Goal: Information Seeking & Learning: Check status

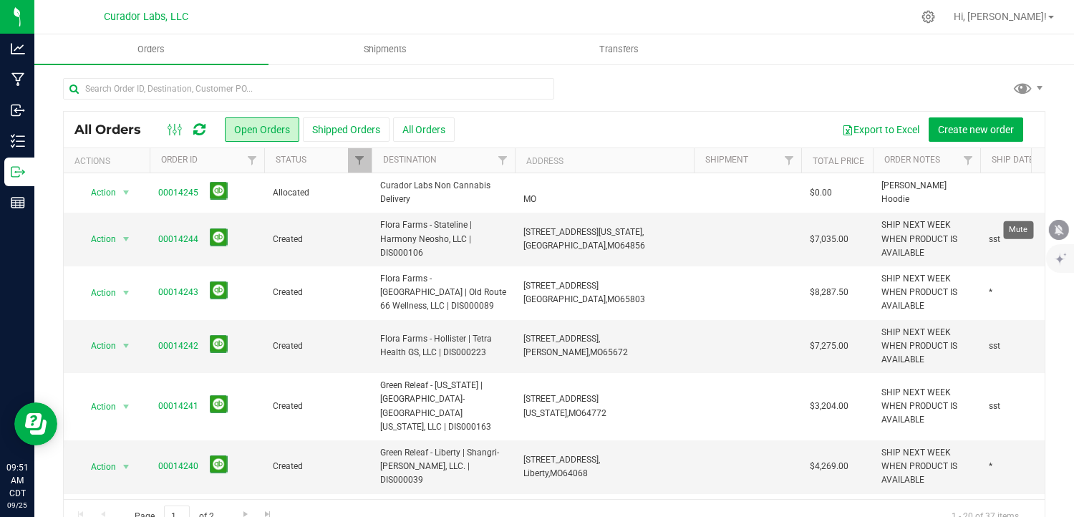
click at [1060, 234] on icon "mute" at bounding box center [1058, 229] width 13 height 13
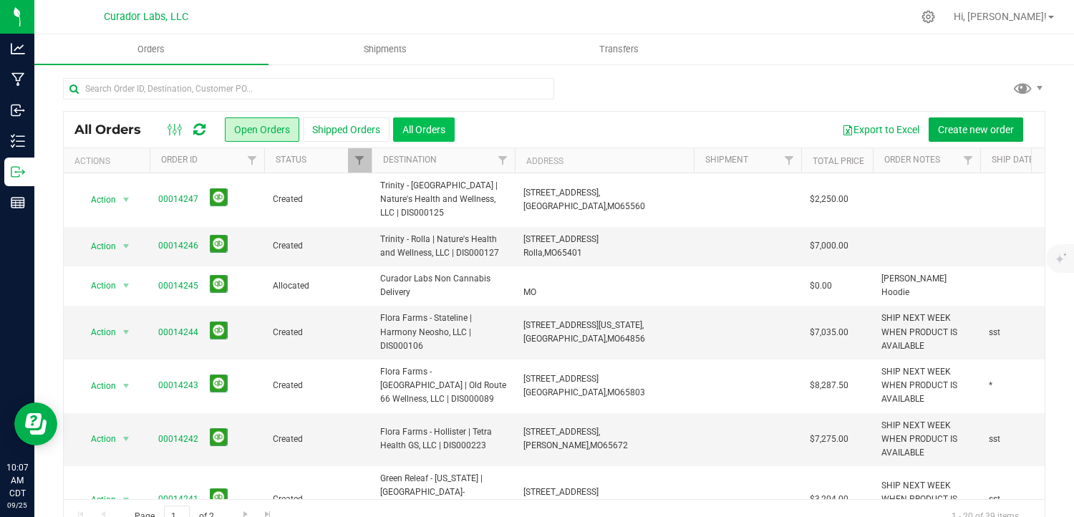
click at [415, 125] on button "All Orders" at bounding box center [424, 129] width 62 height 24
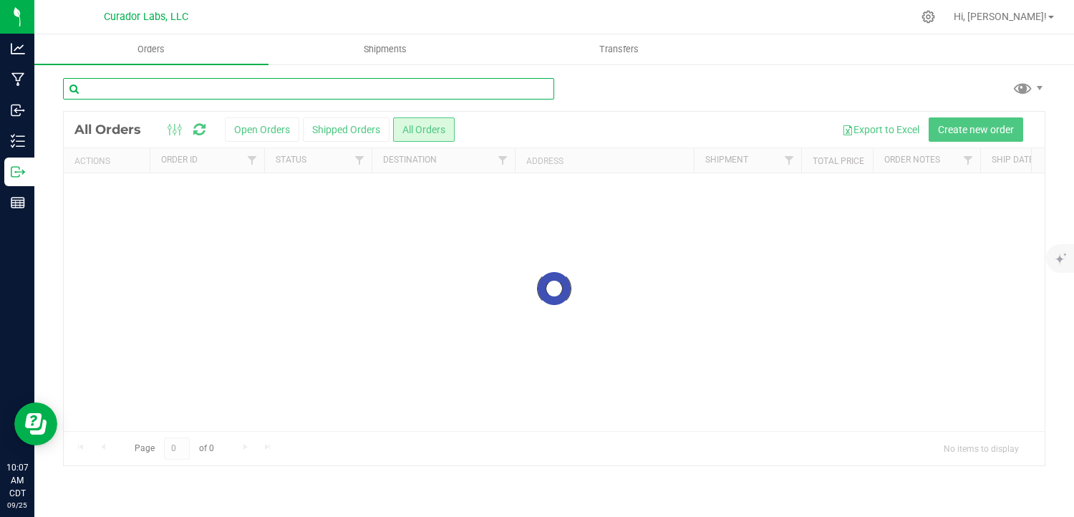
click at [246, 86] on input "text" at bounding box center [308, 88] width 491 height 21
type input "taylor"
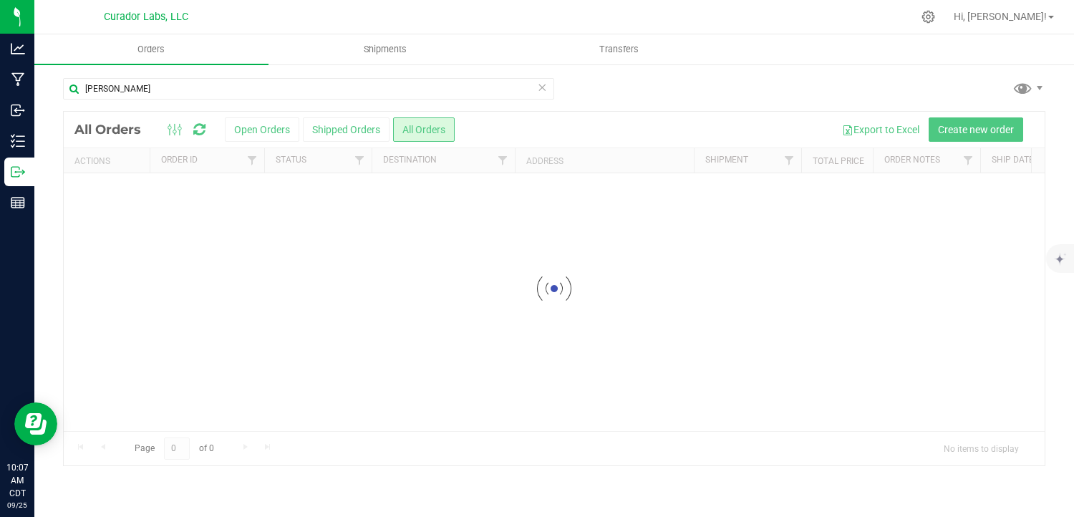
drag, startPoint x: 523, startPoint y: 395, endPoint x: 591, endPoint y: 452, distance: 89.5
click at [591, 452] on div at bounding box center [554, 289] width 981 height 354
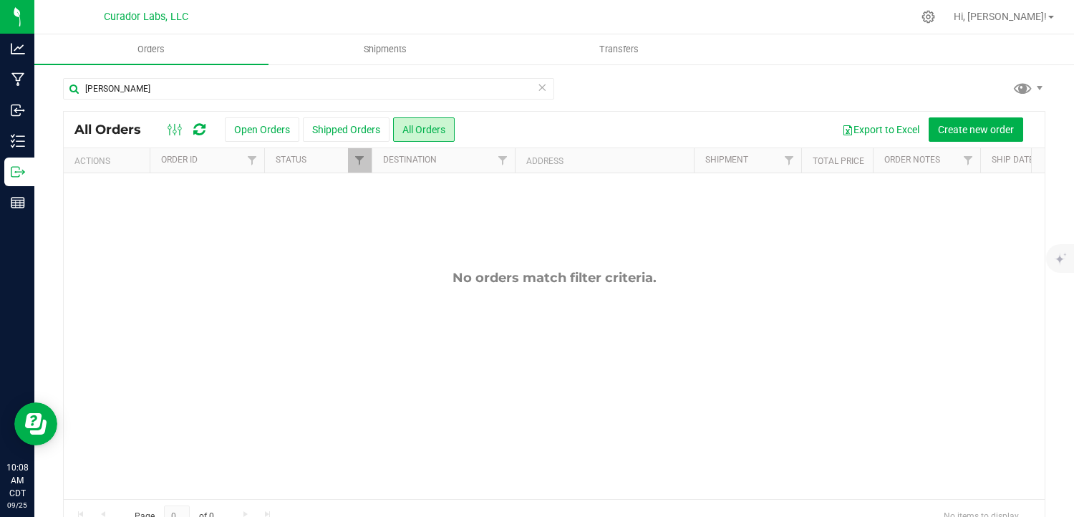
click at [537, 88] on icon at bounding box center [542, 86] width 10 height 17
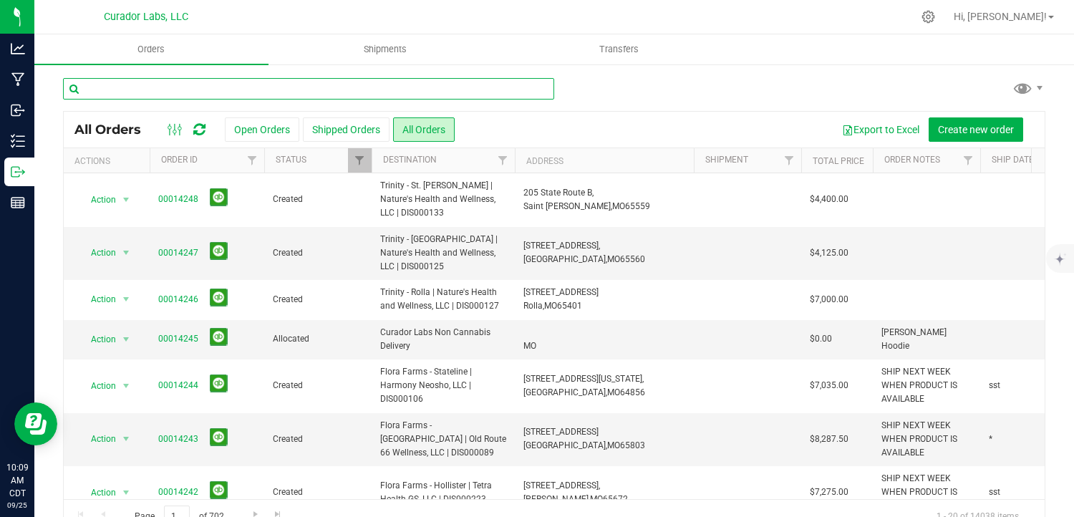
click at [137, 79] on input "text" at bounding box center [308, 88] width 491 height 21
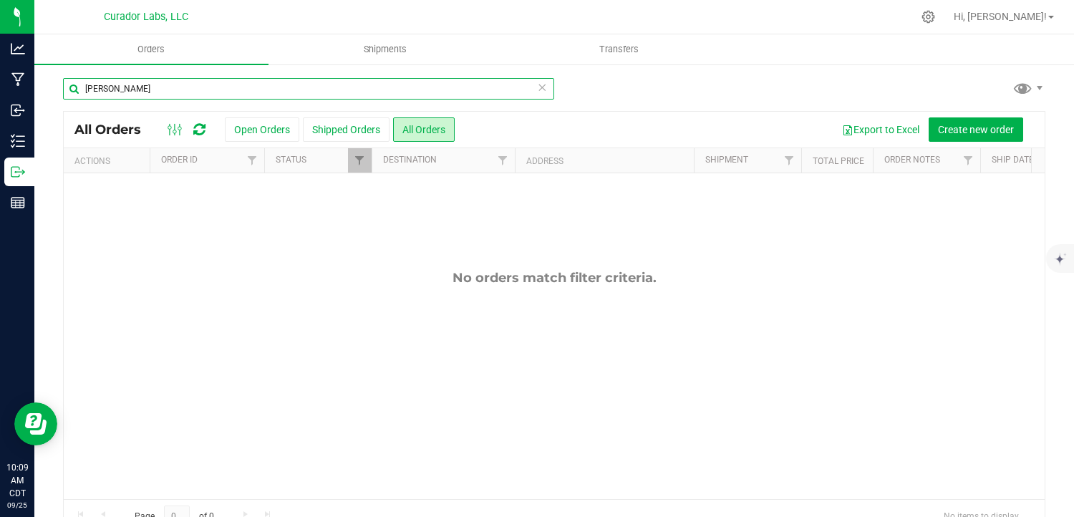
type input "taylor"
click at [927, 82] on div "taylor" at bounding box center [554, 94] width 982 height 33
click at [936, 16] on icon at bounding box center [928, 16] width 15 height 15
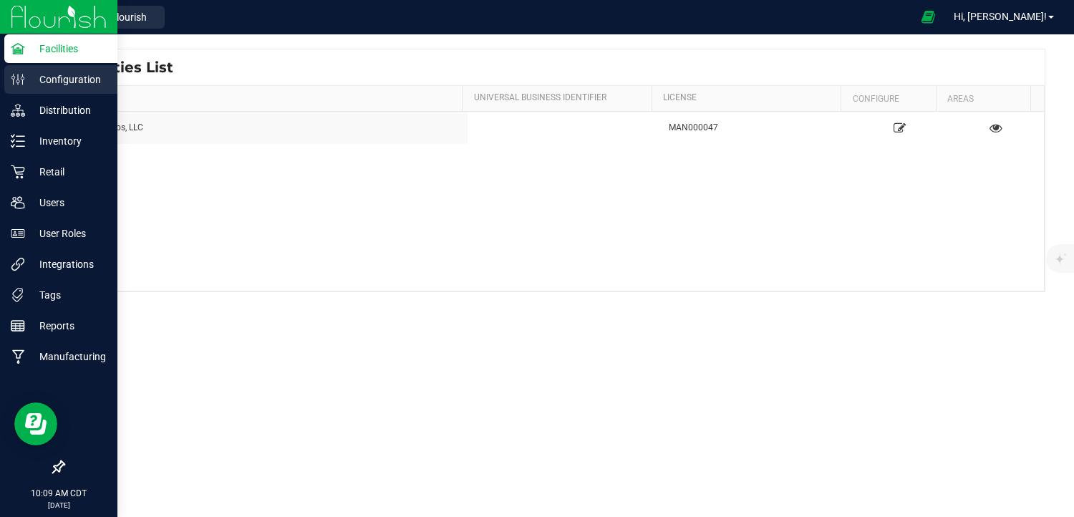
click at [55, 93] on div "Configuration" at bounding box center [60, 79] width 113 height 29
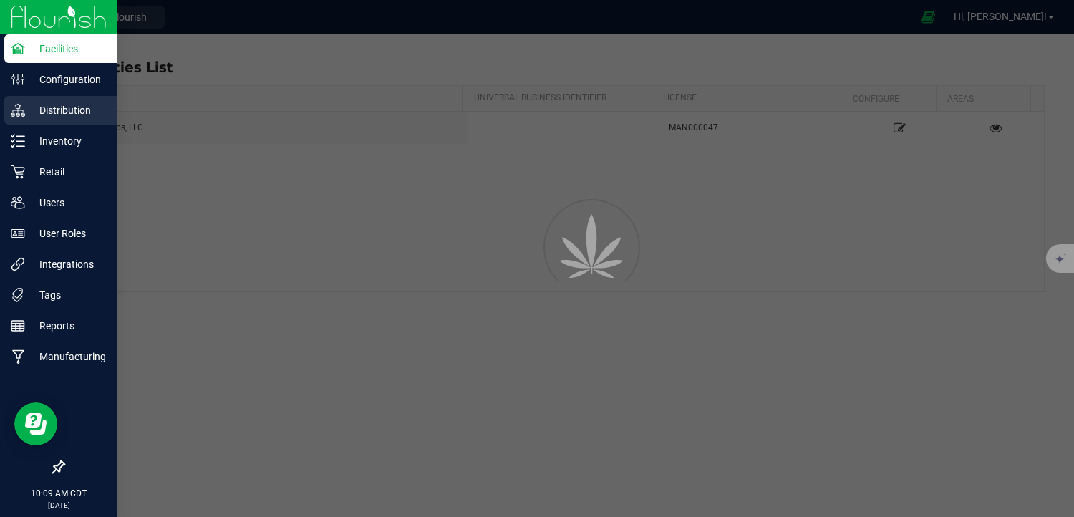
click at [54, 98] on div "Distribution" at bounding box center [60, 110] width 113 height 29
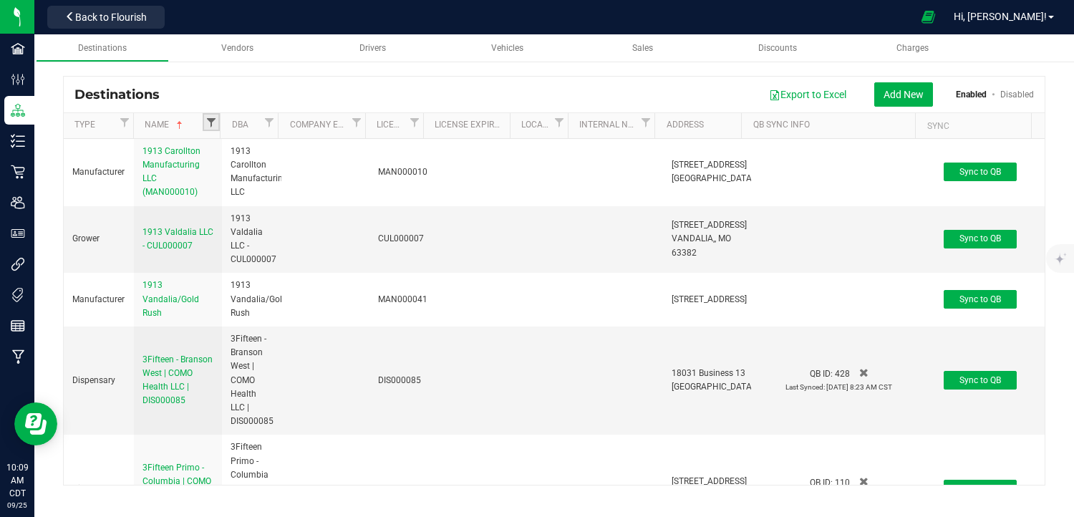
click at [208, 118] on span "Filter" at bounding box center [210, 122] width 11 height 11
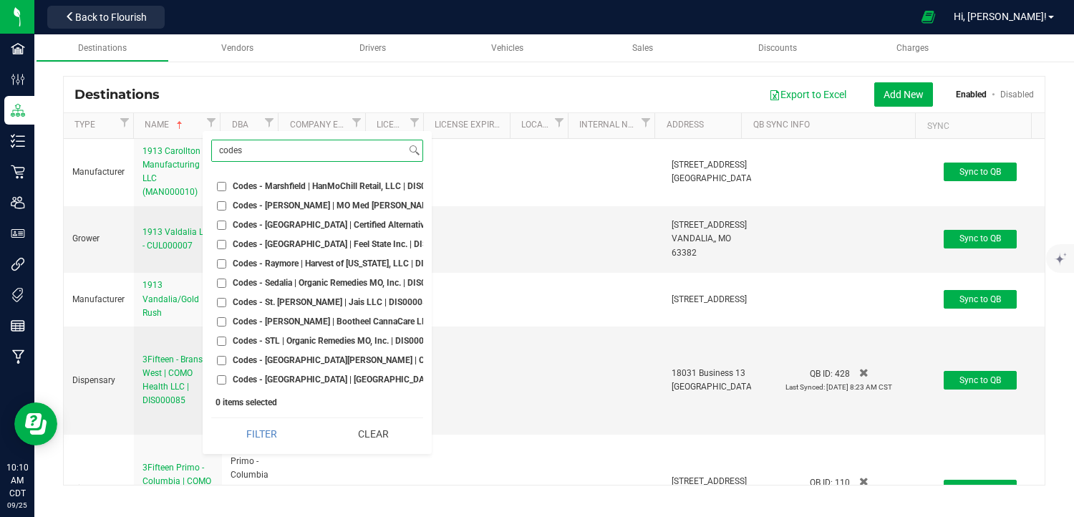
scroll to position [223, 0]
type input "codes"
click at [355, 438] on button "Clear" at bounding box center [372, 434] width 101 height 32
click at [84, 7] on button "Back to Flourish" at bounding box center [105, 17] width 117 height 23
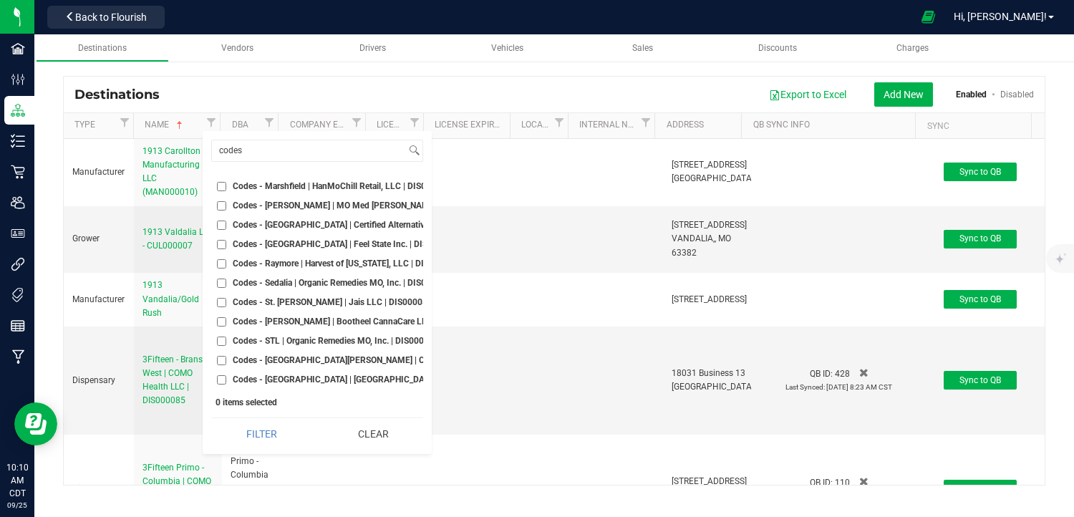
click at [84, 7] on button "Back to Flourish" at bounding box center [105, 17] width 117 height 23
click at [201, 29] on div at bounding box center [541, 17] width 742 height 28
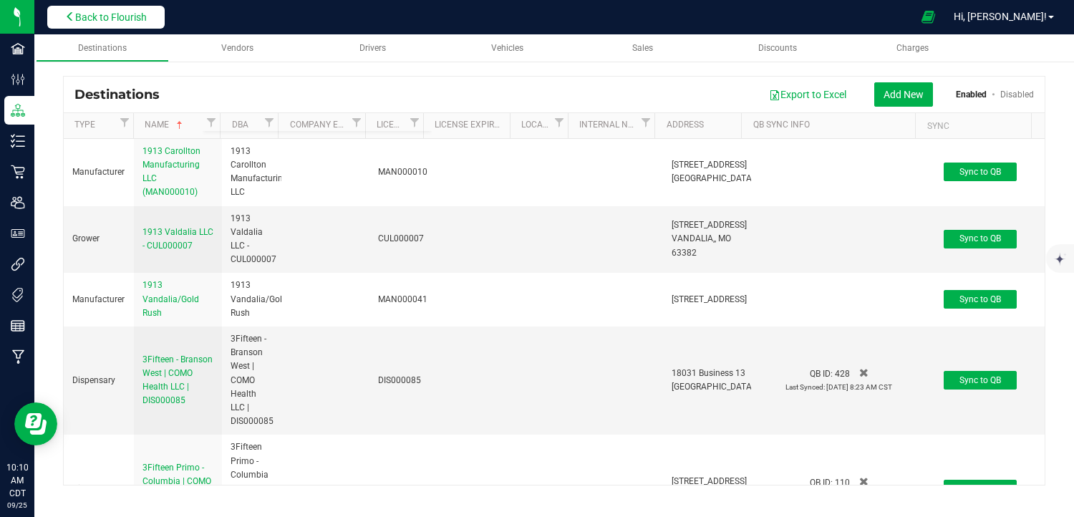
click at [122, 9] on div "Curador Labs, LLC Back to Flourish Hi, Will! Destinations Vendors Drivers Vehic…" at bounding box center [554, 258] width 1040 height 517
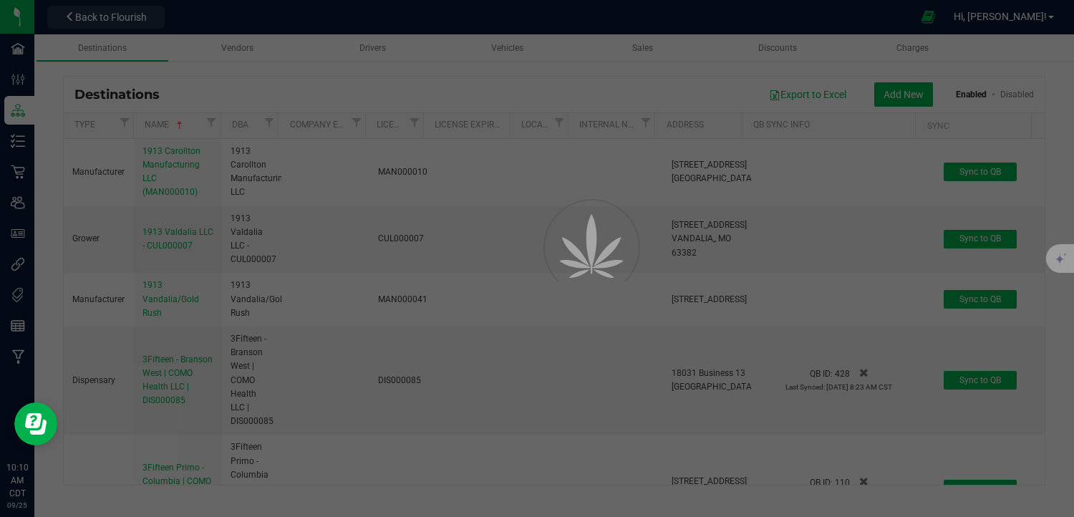
scroll to position [0, 0]
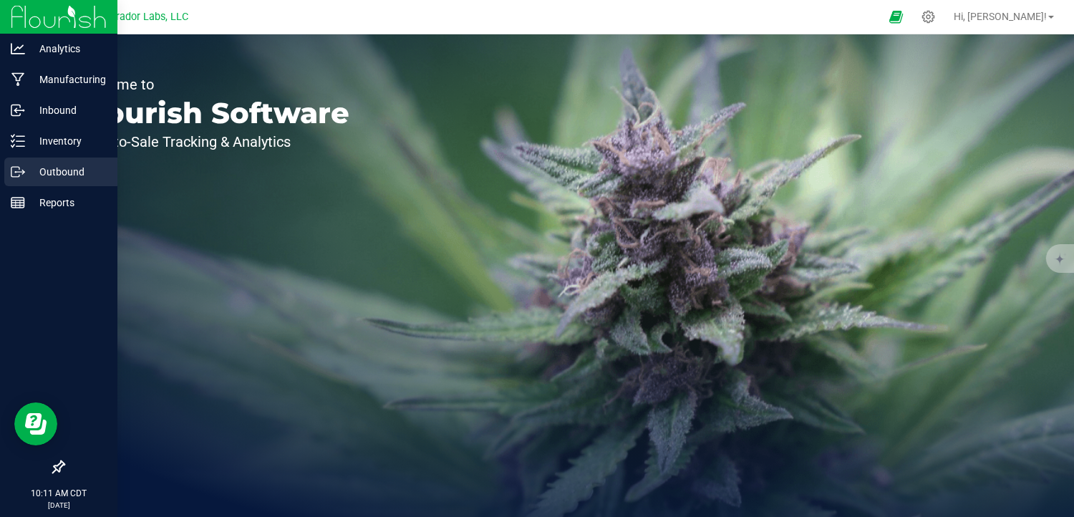
click at [22, 170] on icon at bounding box center [23, 171] width 2 height 2
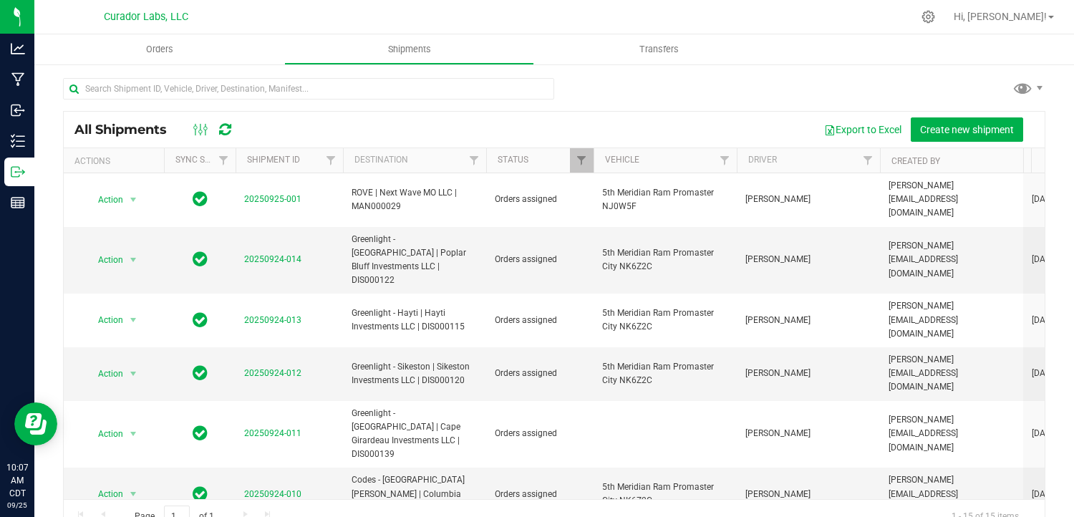
scroll to position [351, 0]
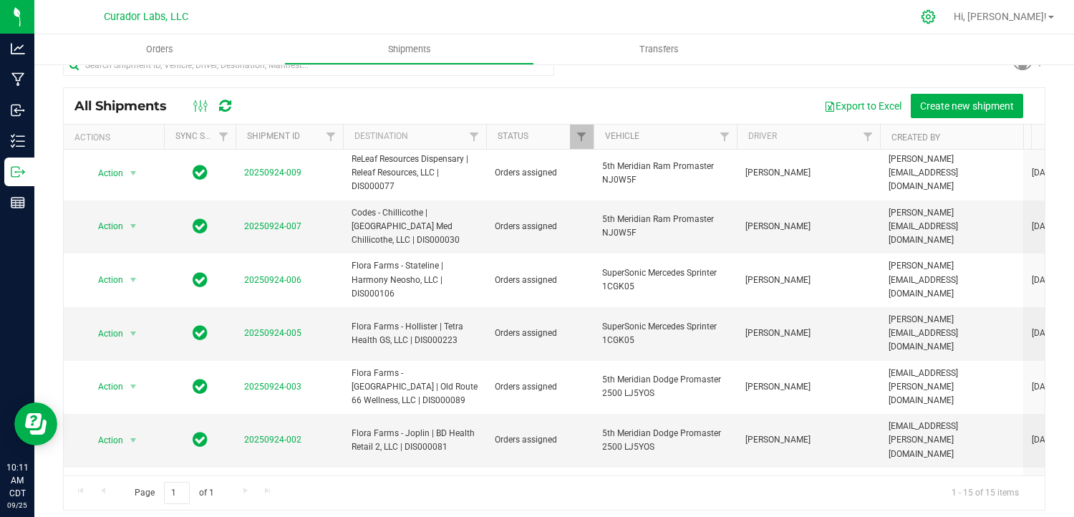
click at [939, 12] on div at bounding box center [929, 16] width 20 height 15
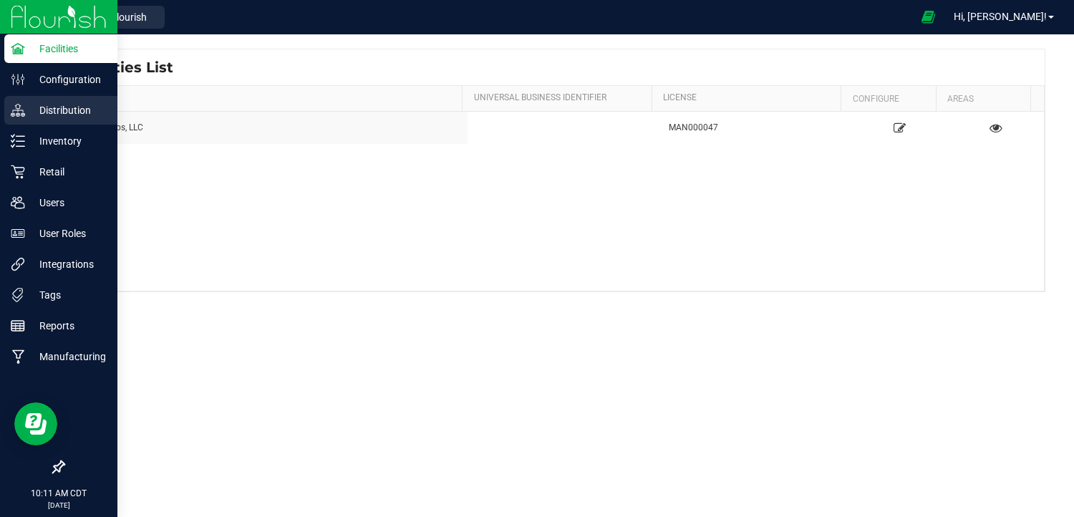
click at [36, 114] on p "Distribution" at bounding box center [68, 110] width 86 height 17
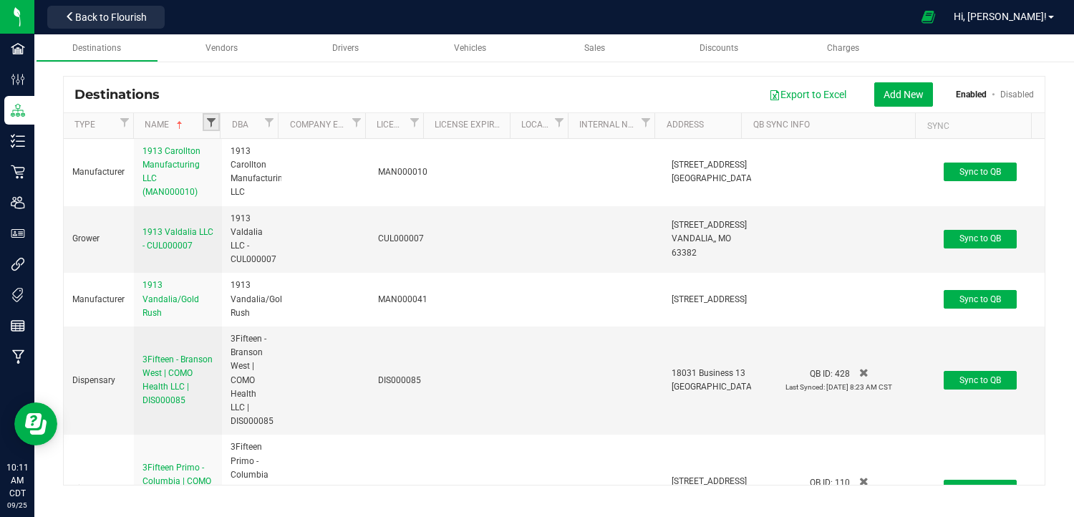
click at [211, 119] on span "Filter" at bounding box center [210, 122] width 11 height 11
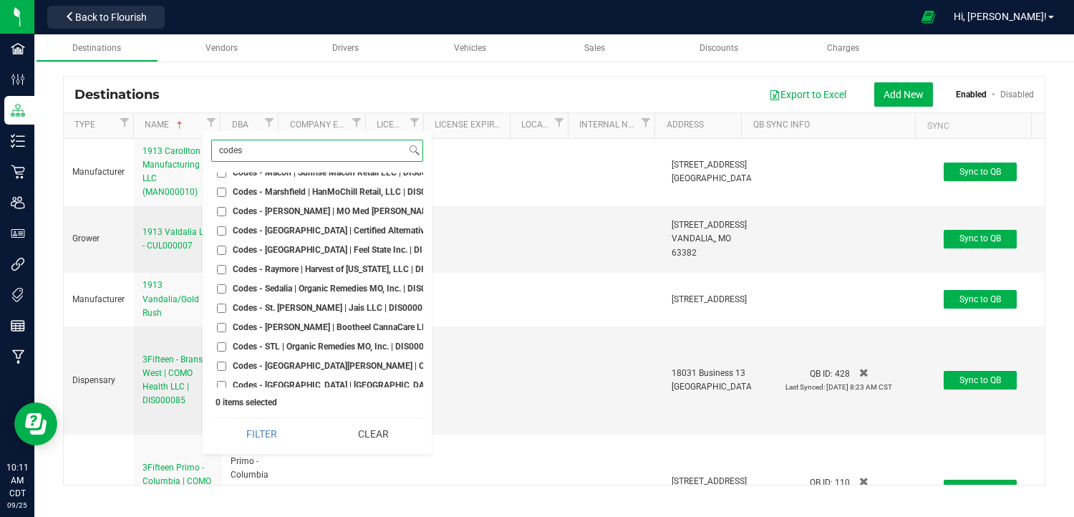
scroll to position [223, 0]
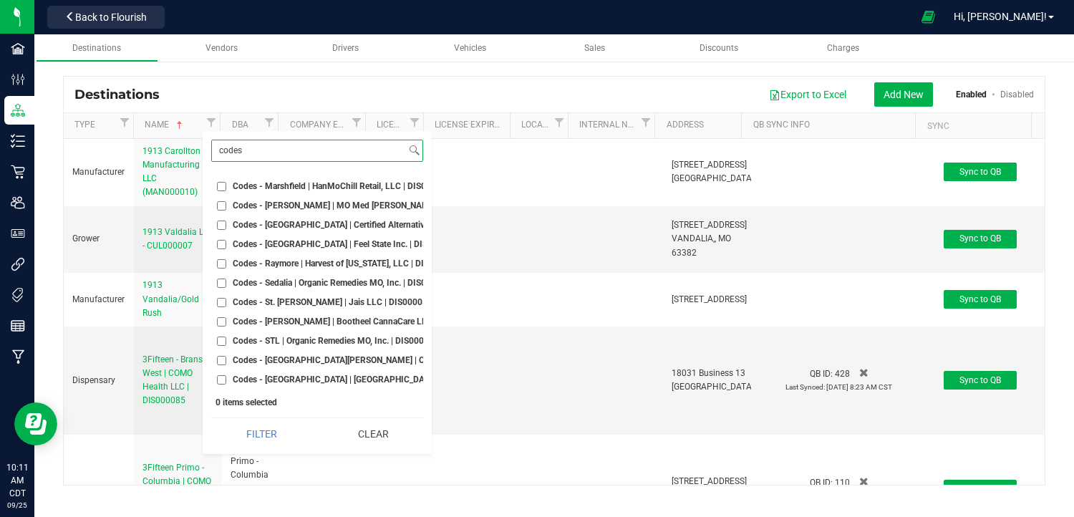
type input "codes"
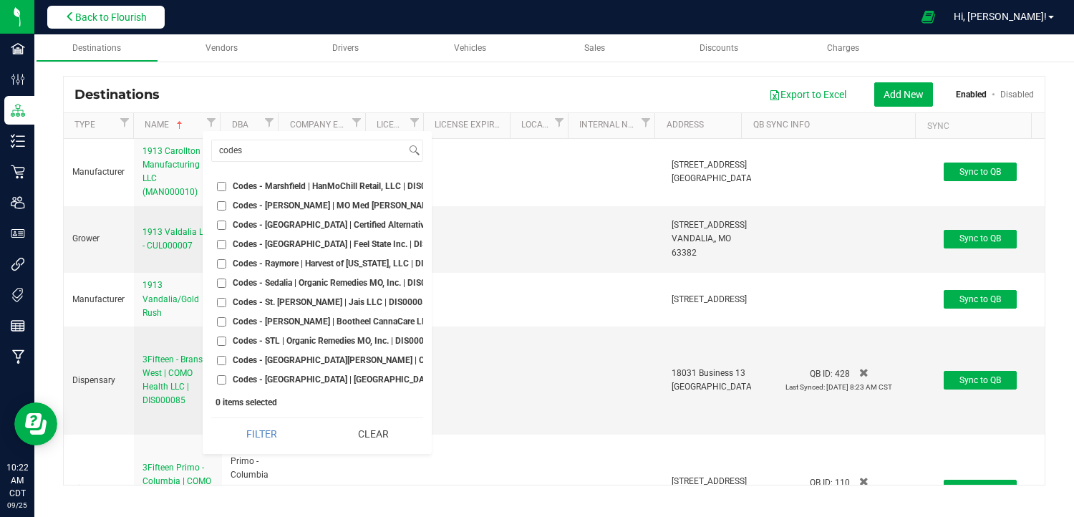
click at [107, 11] on span "Back to Flourish" at bounding box center [111, 16] width 72 height 11
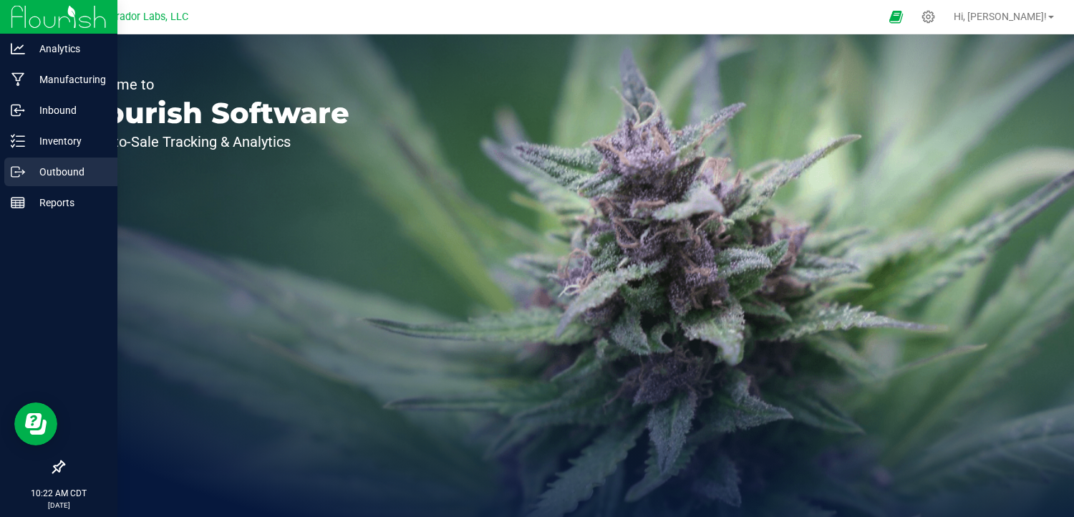
click at [25, 175] on p "Outbound" at bounding box center [68, 171] width 86 height 17
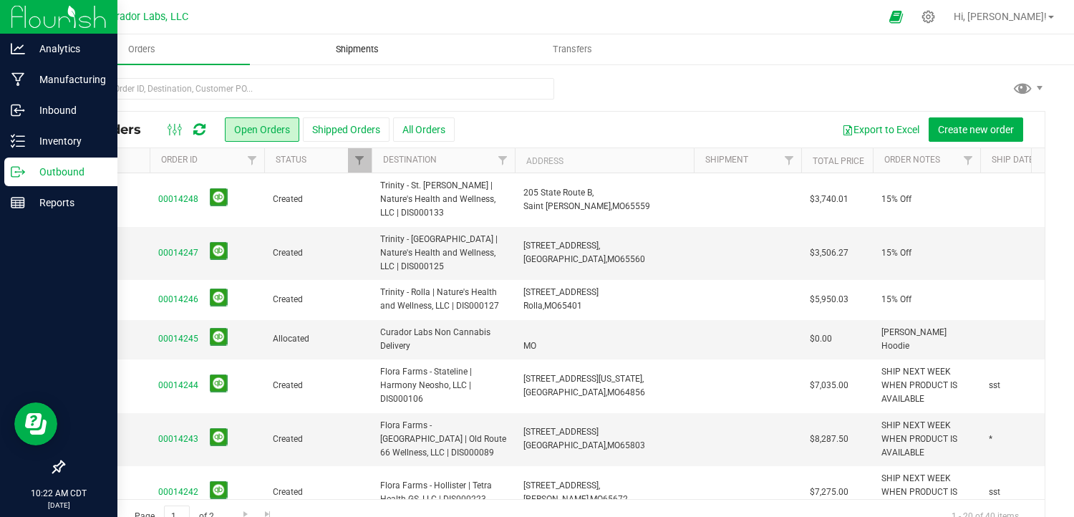
click at [365, 48] on span "Shipments" at bounding box center [357, 49] width 82 height 13
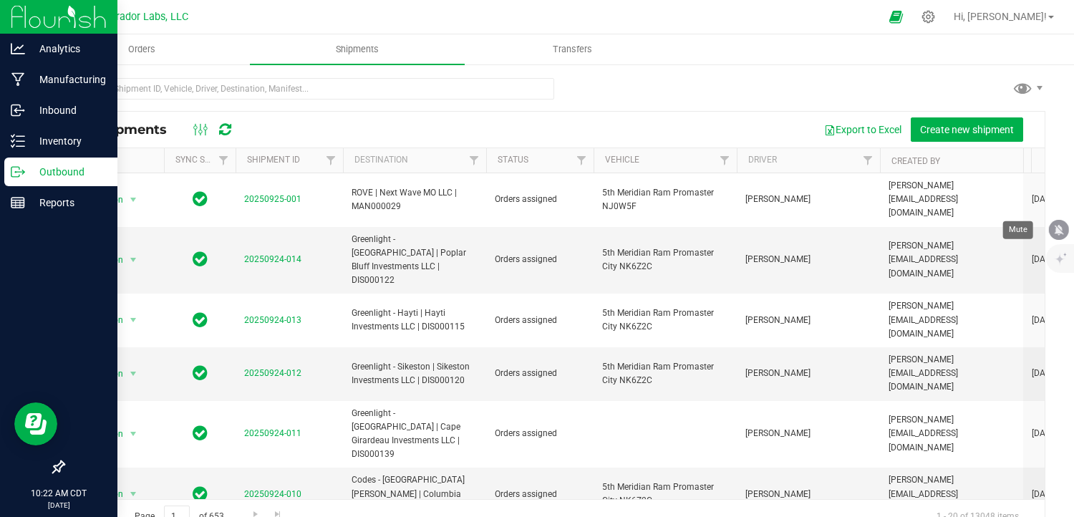
click at [1052, 230] on icon "mute" at bounding box center [1058, 229] width 13 height 13
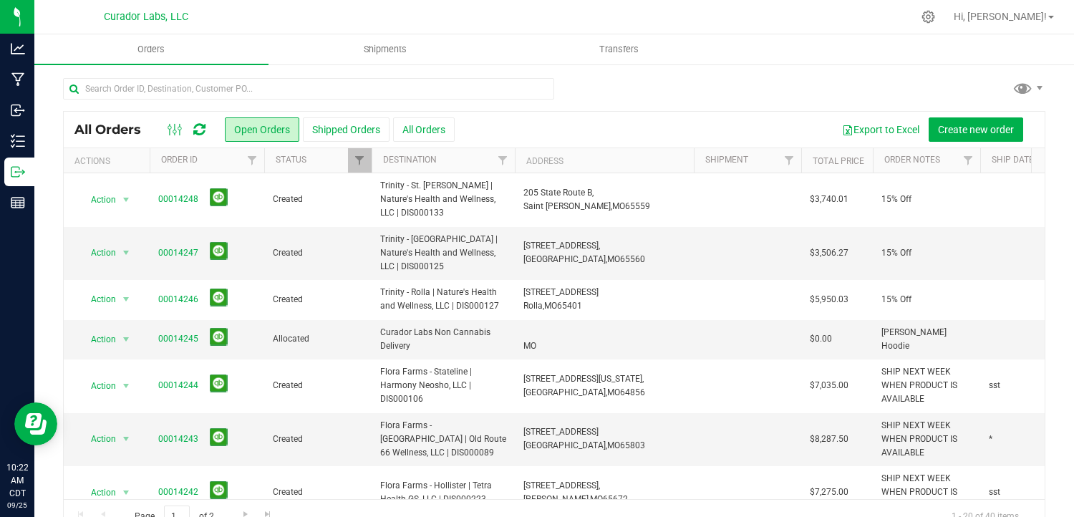
click at [704, 84] on div at bounding box center [554, 94] width 982 height 33
click at [1055, 223] on icon "mute" at bounding box center [1058, 229] width 13 height 13
click at [700, 126] on div "Export to Excel Create new order" at bounding box center [744, 129] width 579 height 24
